Goal: Task Accomplishment & Management: Use online tool/utility

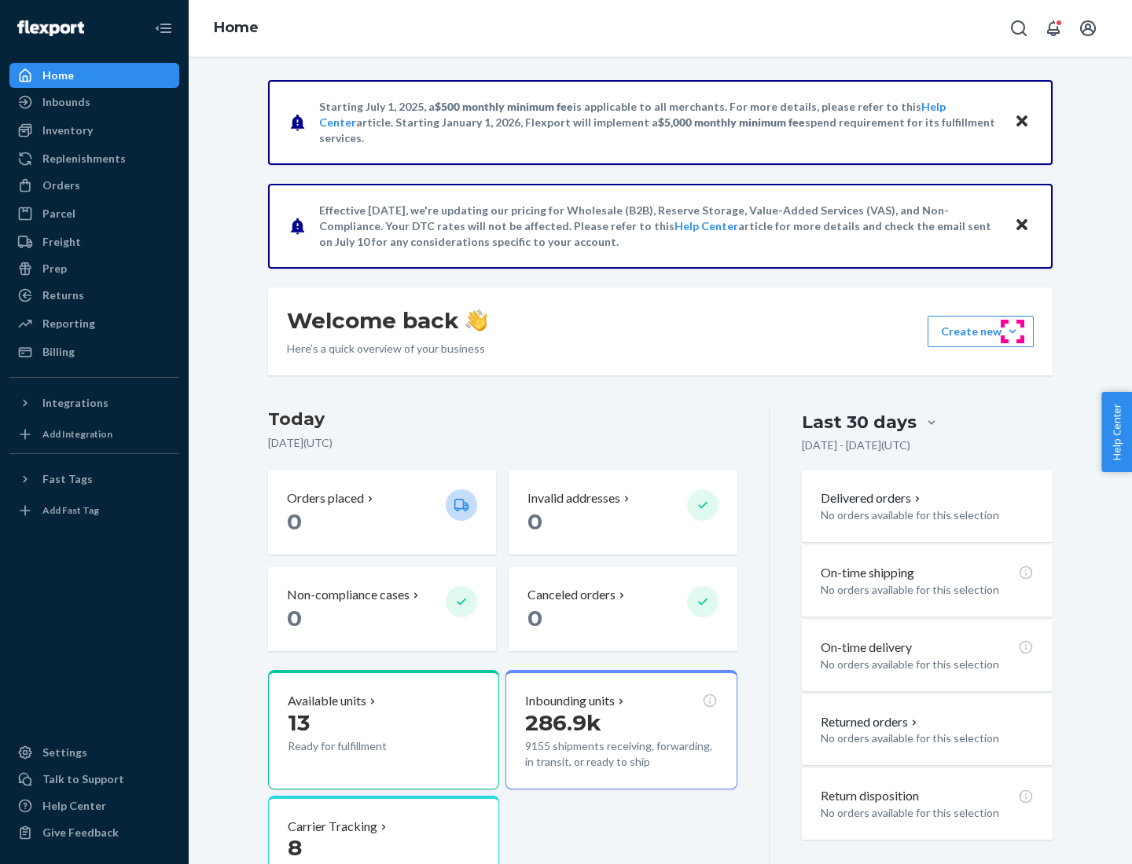
click at [1012, 332] on button "Create new Create new inbound Create new order Create new product" at bounding box center [980, 331] width 106 height 31
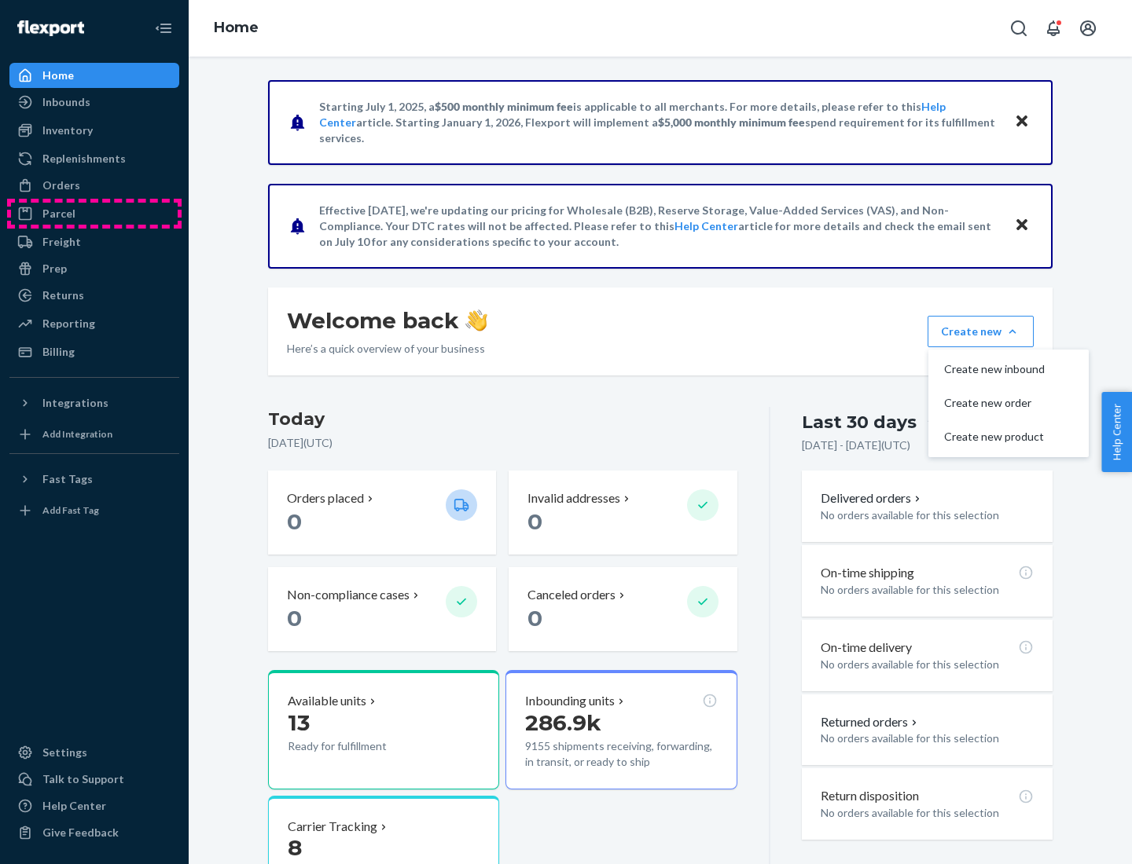
click at [94, 214] on div "Parcel" at bounding box center [94, 214] width 167 height 22
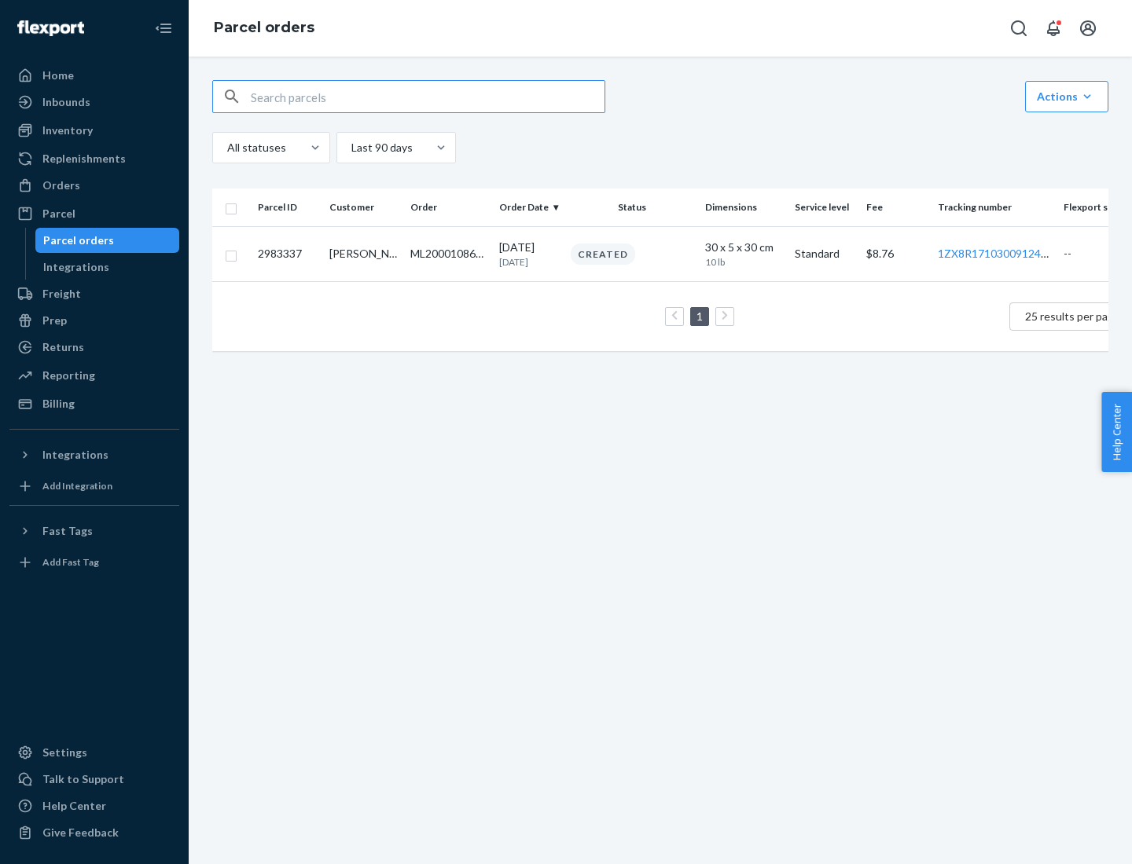
click at [107, 240] on div "Parcel orders" at bounding box center [78, 241] width 71 height 16
type input "2983337"
